Goal: Task Accomplishment & Management: Complete application form

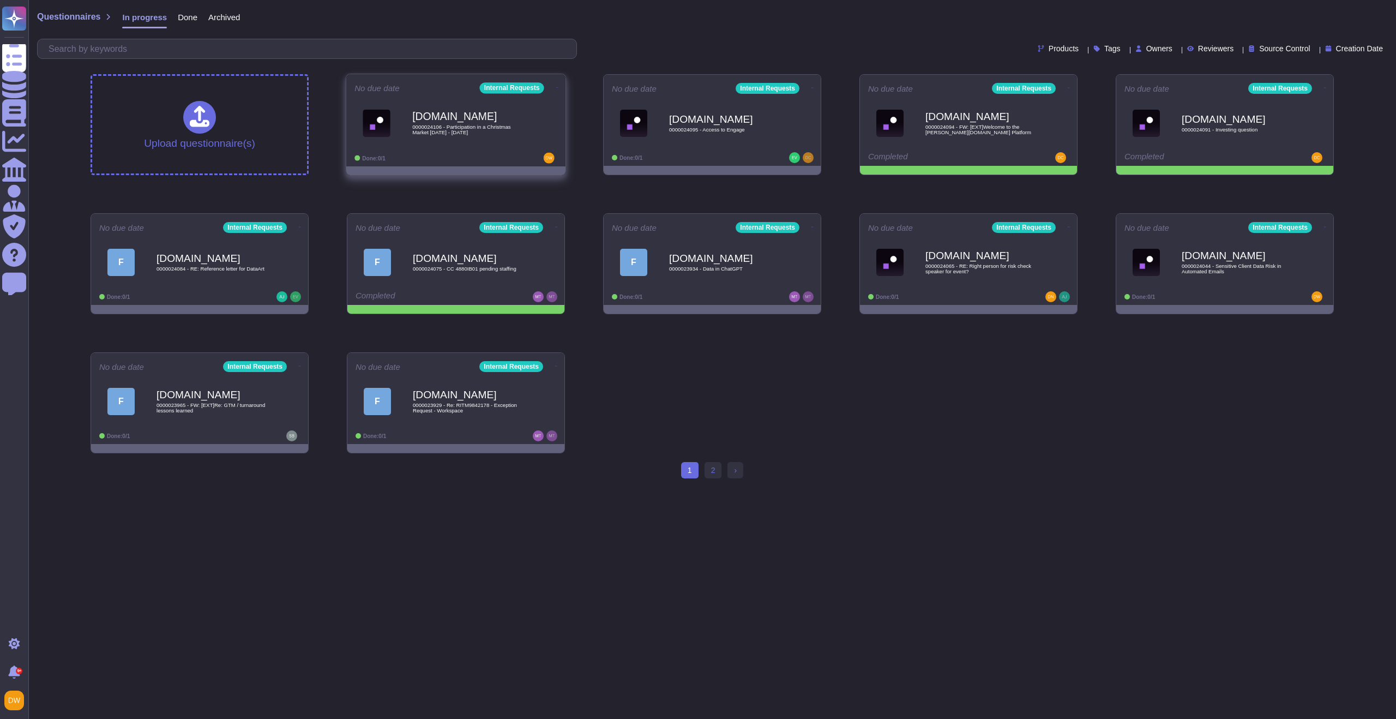
click at [468, 122] on div "Force.com 0000024106 - Participation in a Christmas Market 28.11.2025 - 30.11.2…" at bounding box center [467, 123] width 110 height 44
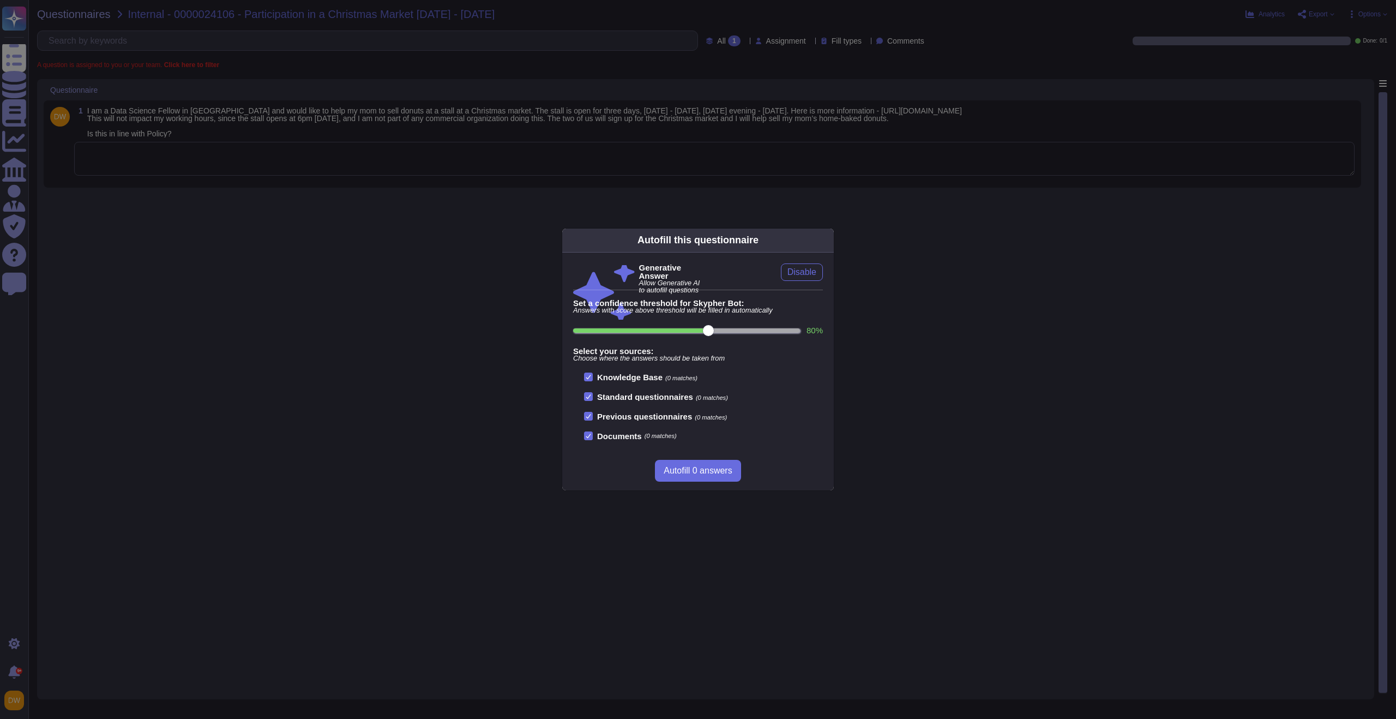
drag, startPoint x: 209, startPoint y: 234, endPoint x: 198, endPoint y: 226, distance: 14.4
click at [208, 236] on div "Autofill this questionnaire Generative Answer Allow Generative AI to autofill q…" at bounding box center [698, 359] width 1396 height 719
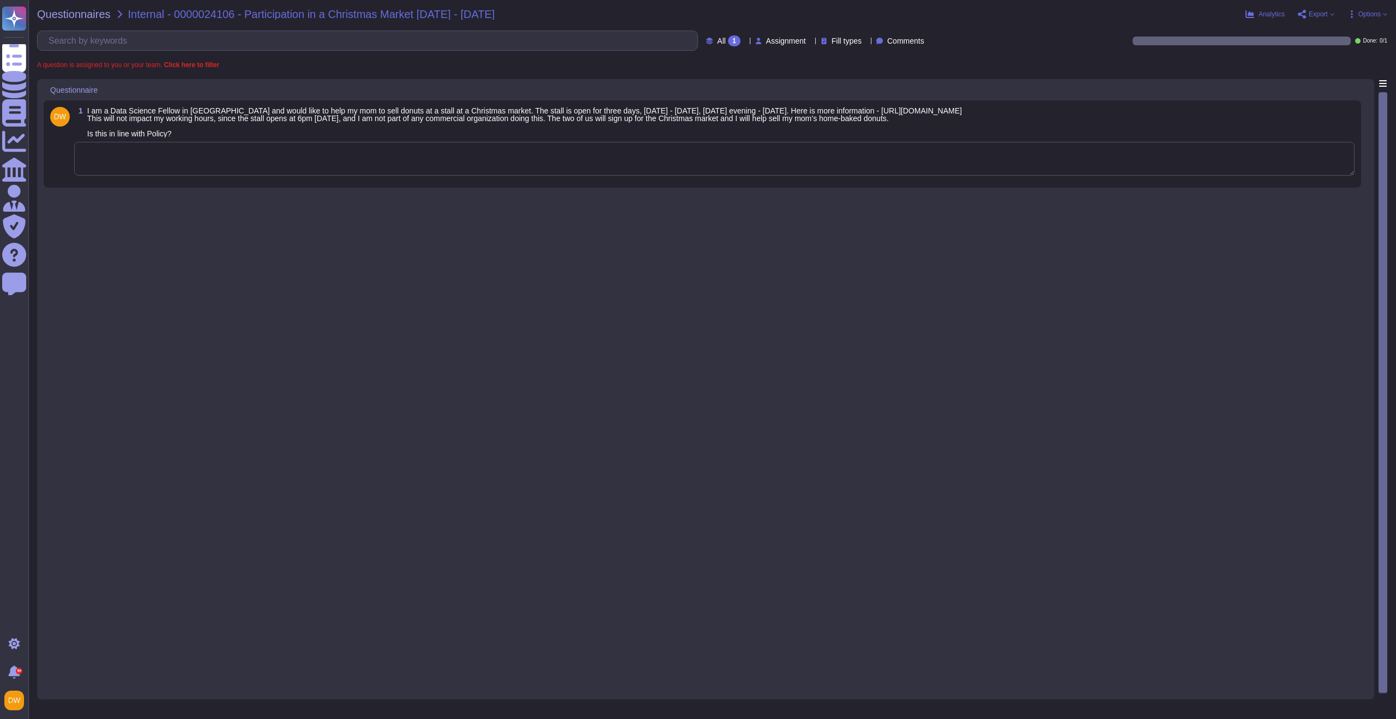
click at [208, 175] on textarea at bounding box center [714, 159] width 1280 height 34
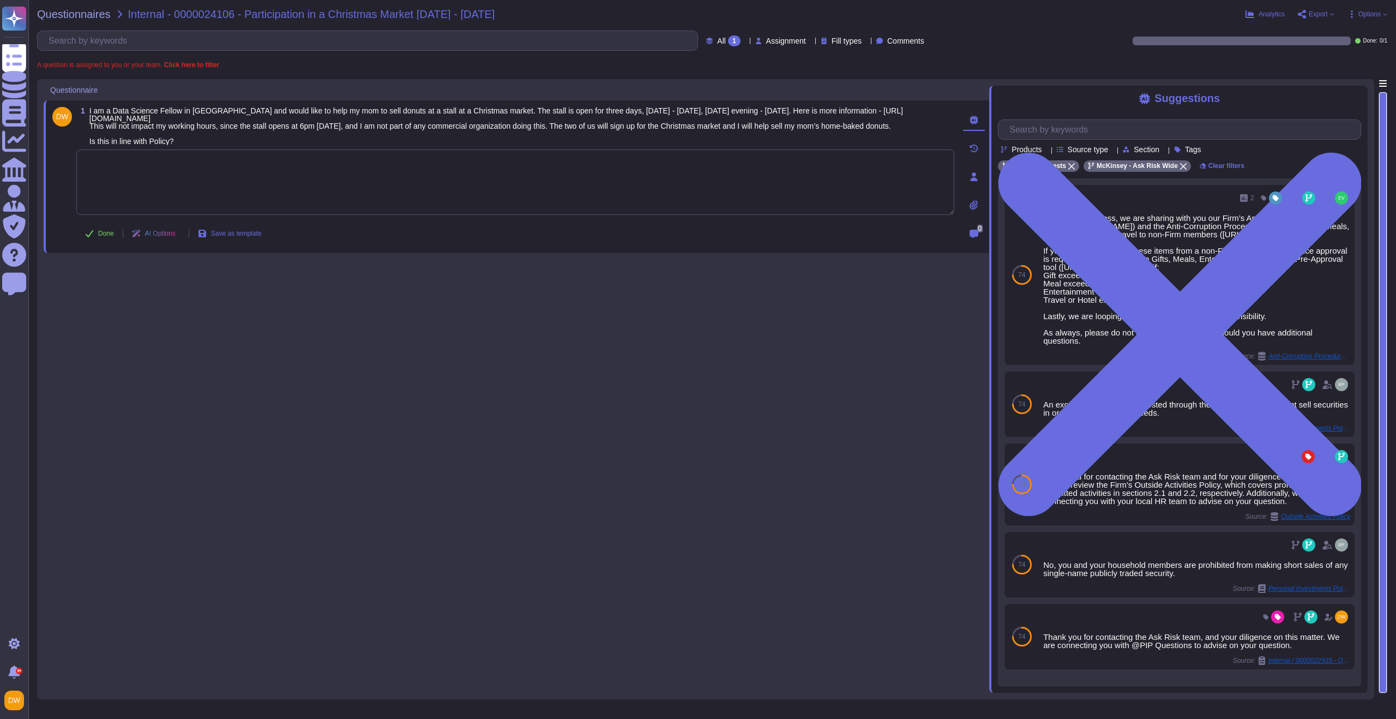
click at [390, 183] on textarea at bounding box center [515, 181] width 878 height 65
click at [383, 180] on textarea at bounding box center [515, 181] width 878 height 65
